Goal: Task Accomplishment & Management: Use online tool/utility

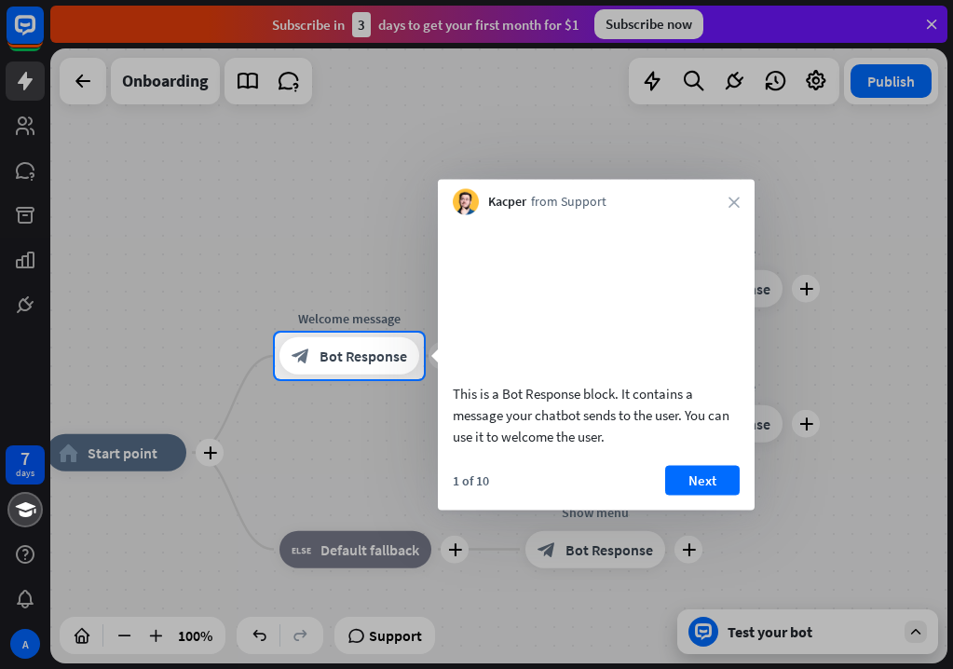
click at [78, 79] on div at bounding box center [476, 166] width 953 height 332
click at [164, 88] on div at bounding box center [476, 166] width 953 height 332
click at [722, 494] on button "Next" at bounding box center [702, 480] width 75 height 30
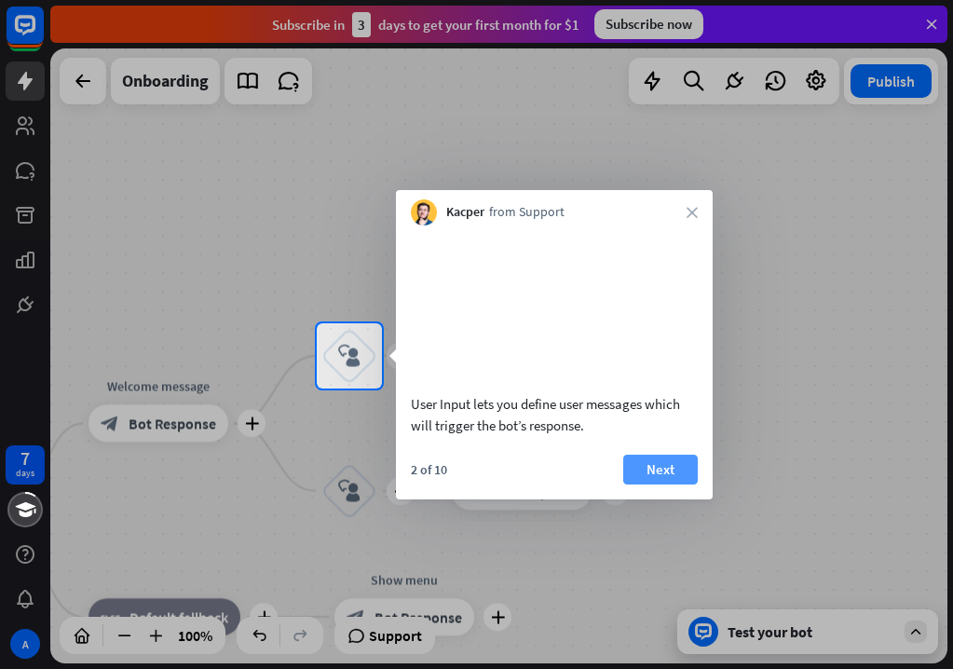
click at [680, 484] on button "Next" at bounding box center [660, 469] width 75 height 30
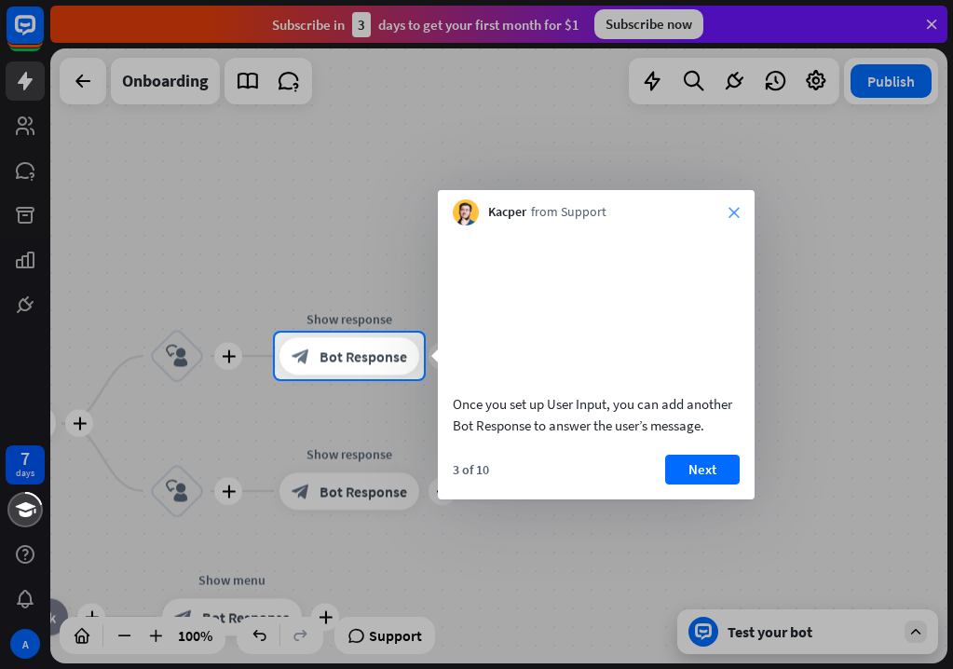
click at [738, 213] on icon "close" at bounding box center [733, 212] width 11 height 11
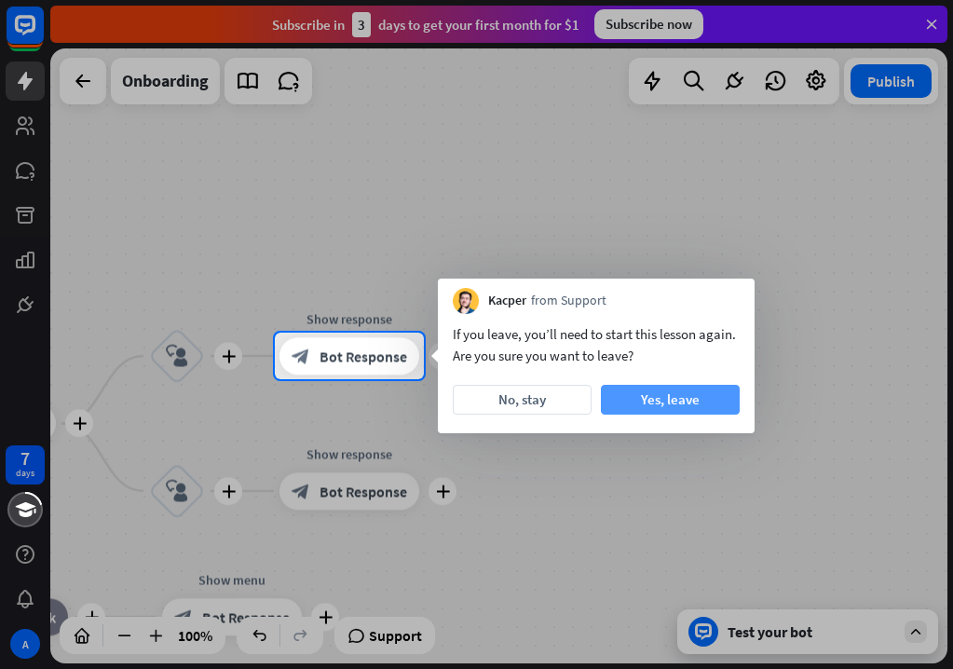
click at [644, 392] on button "Yes, leave" at bounding box center [670, 400] width 139 height 30
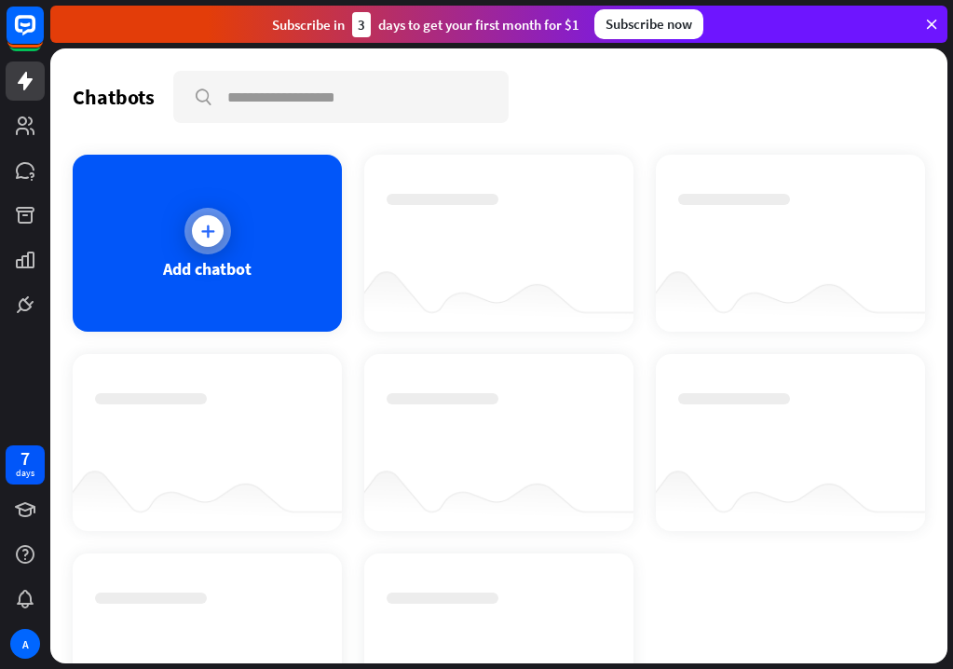
click at [235, 280] on div "Add chatbot" at bounding box center [207, 243] width 269 height 177
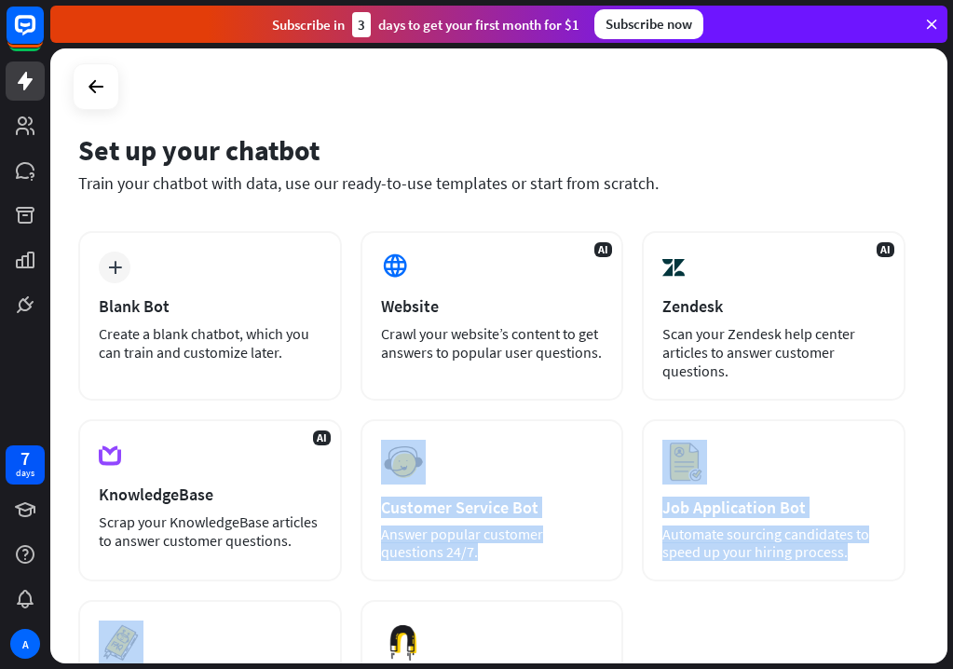
drag, startPoint x: 352, startPoint y: 646, endPoint x: 360, endPoint y: 458, distance: 188.3
click at [360, 458] on div "plus Blank Bot Create a blank chatbot, which you can train and customize later.…" at bounding box center [491, 496] width 827 height 531
